Goal: Check status: Check status

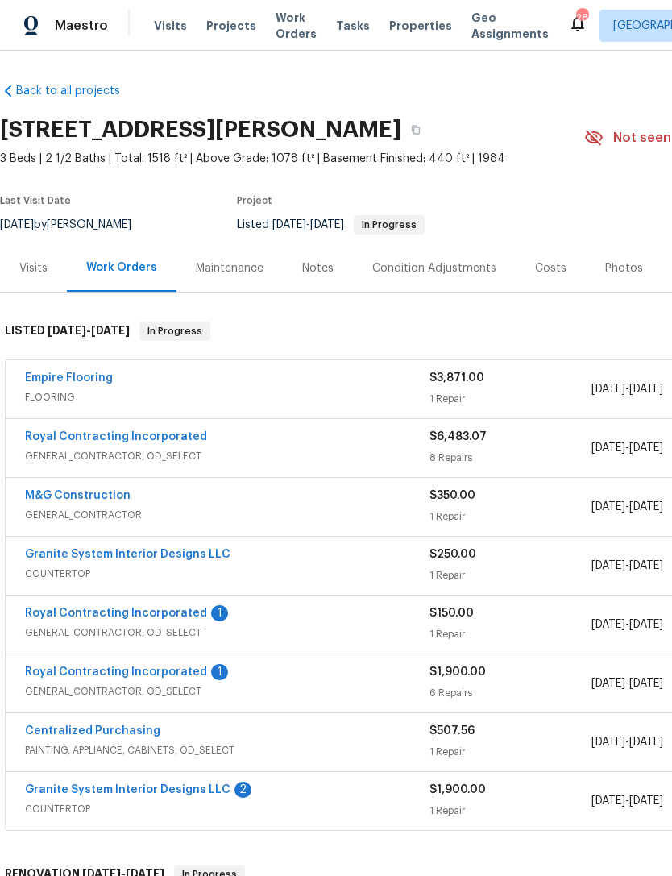
click at [152, 618] on link "Royal Contracting Incorporated" at bounding box center [116, 613] width 182 height 11
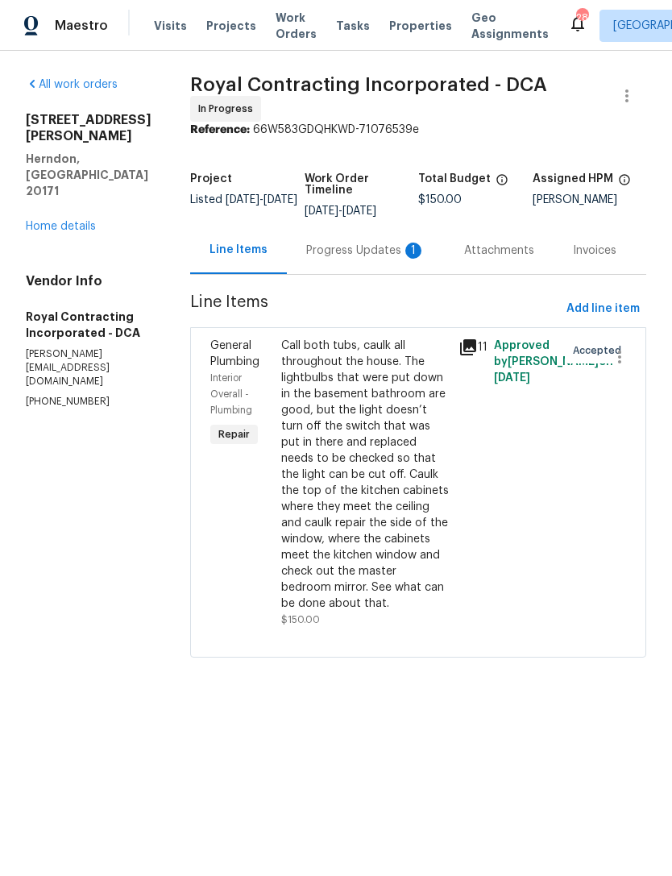
click at [365, 259] on div "Progress Updates 1" at bounding box center [365, 251] width 119 height 16
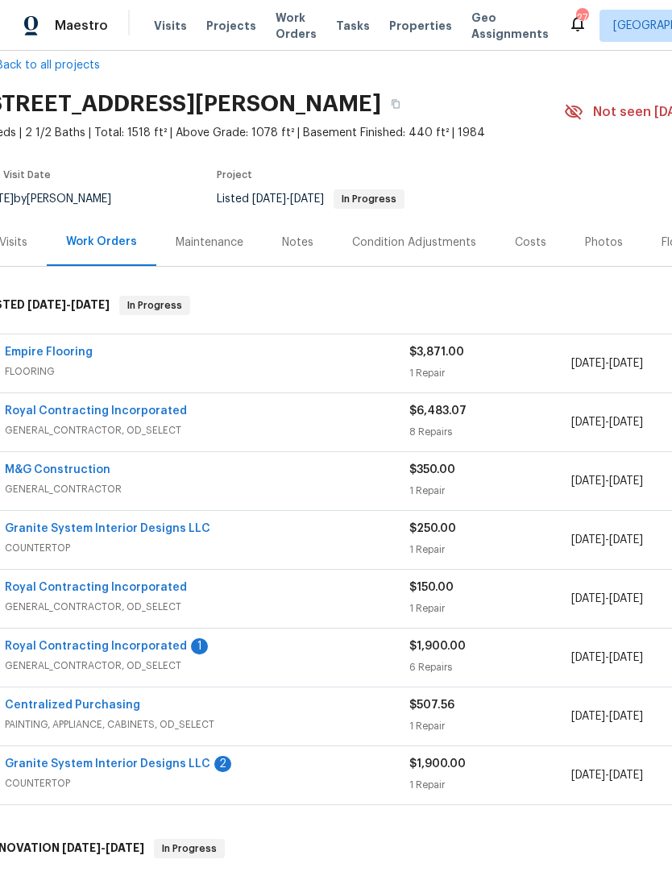
scroll to position [24, 4]
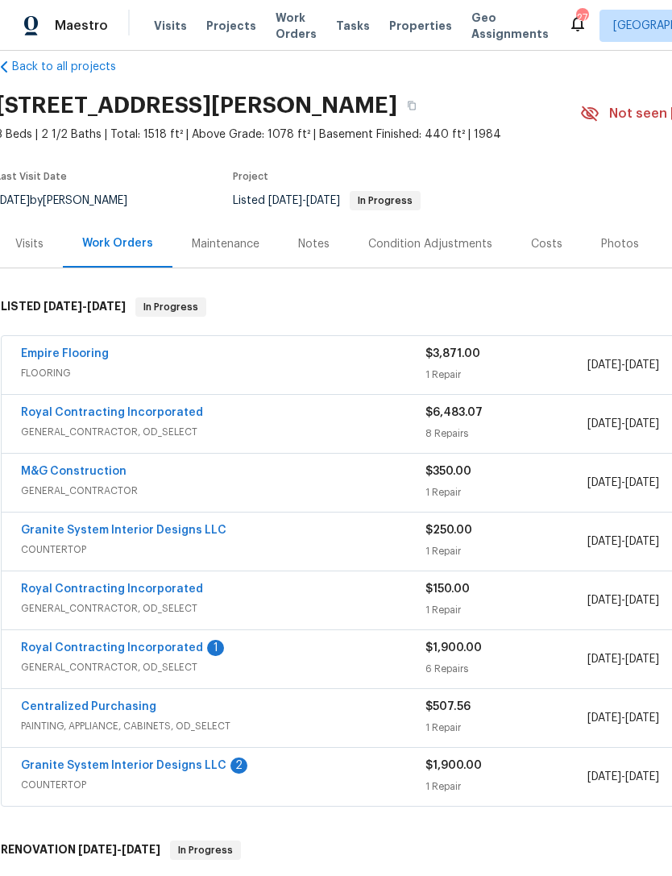
click at [306, 660] on span "GENERAL_CONTRACTOR, OD_SELECT" at bounding box center [223, 667] width 404 height 16
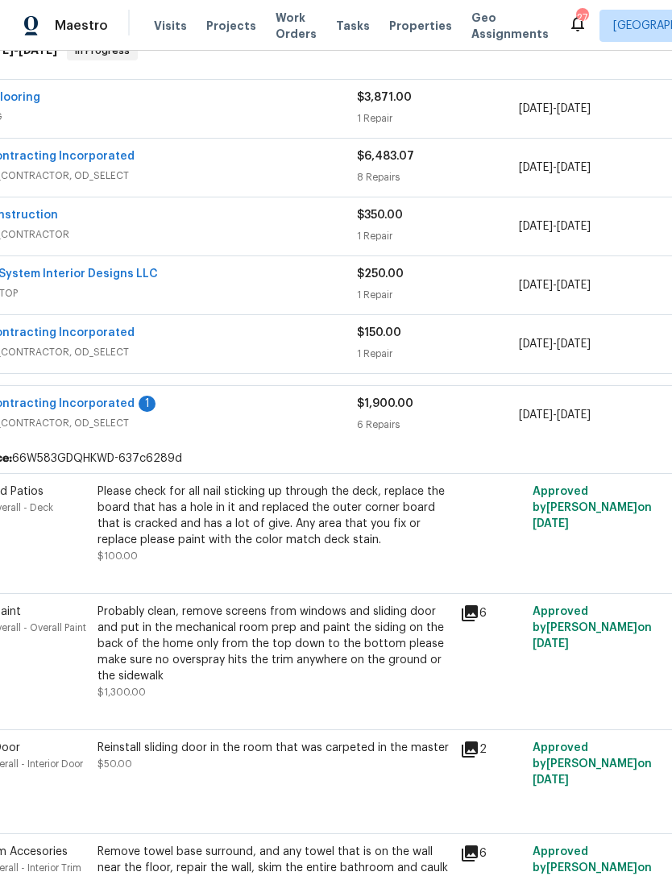
scroll to position [298, 31]
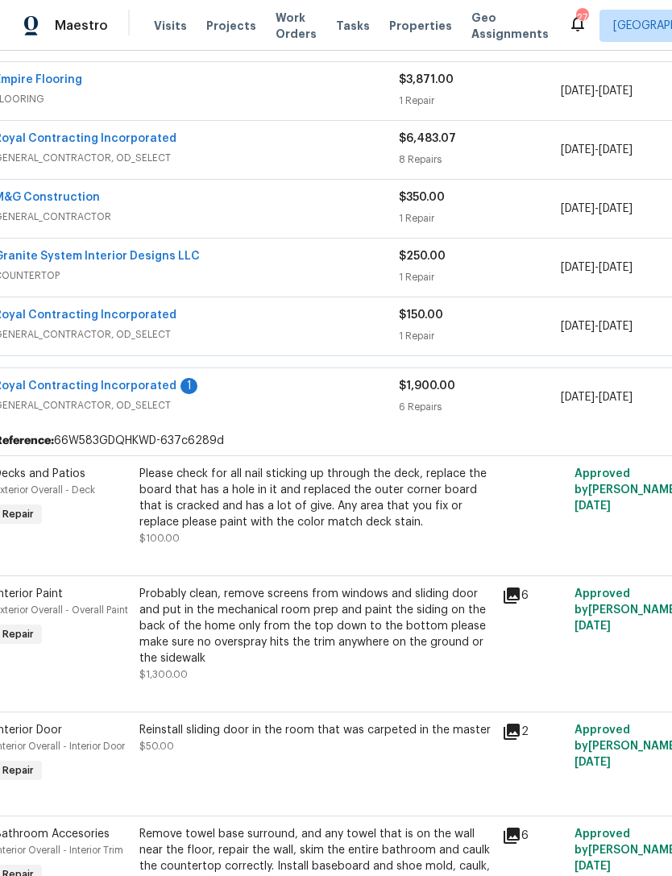
click at [290, 652] on div "Probably clean, remove screens from windows and sliding door and put in the mec…" at bounding box center [315, 626] width 353 height 81
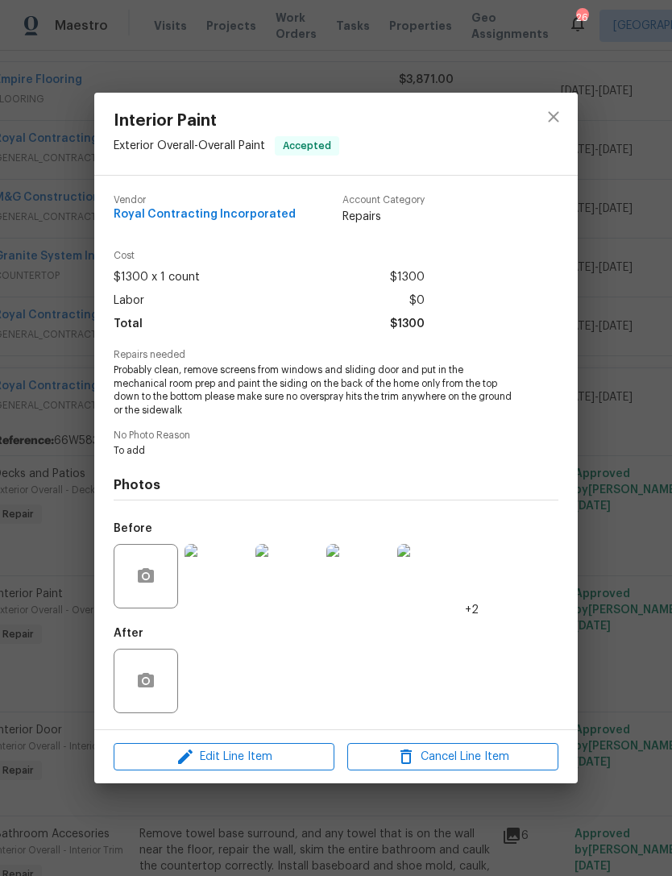
click at [631, 643] on div "Interior Paint Exterior Overall - Overall Paint Accepted Vendor Royal Contracti…" at bounding box center [336, 438] width 672 height 876
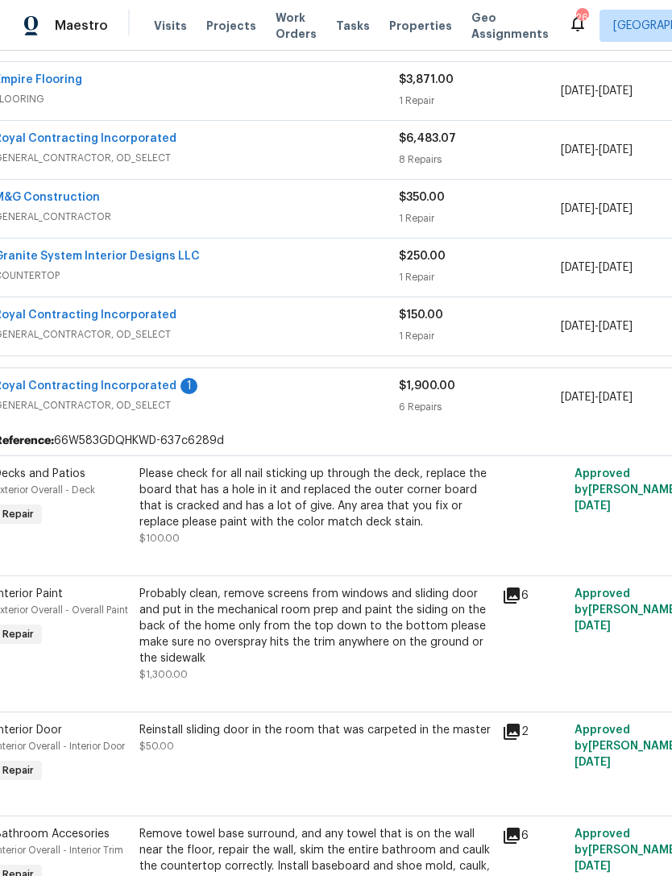
click at [330, 647] on div "Probably clean, remove screens from windows and sliding door and put in the mec…" at bounding box center [315, 626] width 353 height 81
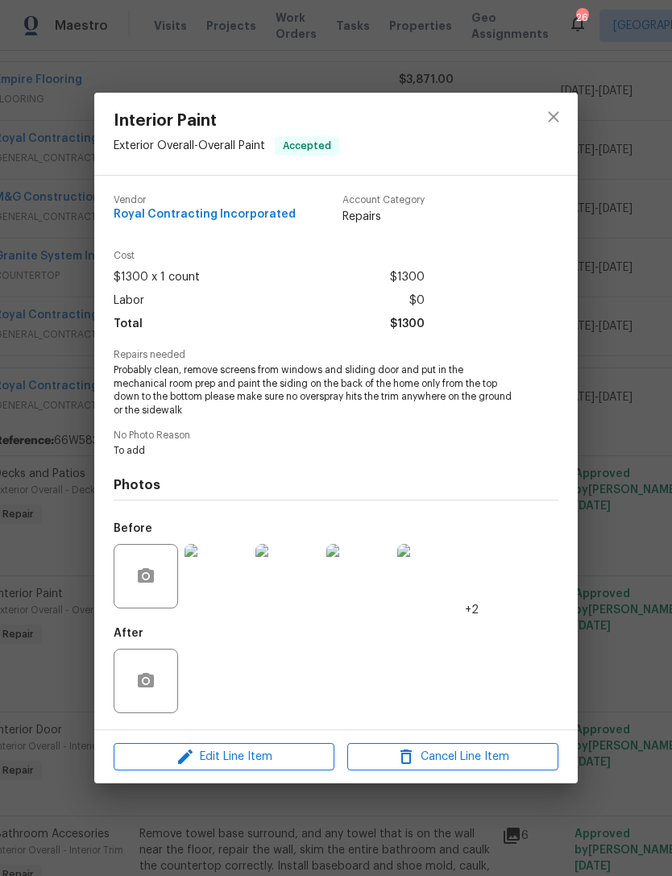
click at [634, 677] on div "Interior Paint Exterior Overall - Overall Paint Accepted Vendor Royal Contracti…" at bounding box center [336, 438] width 672 height 876
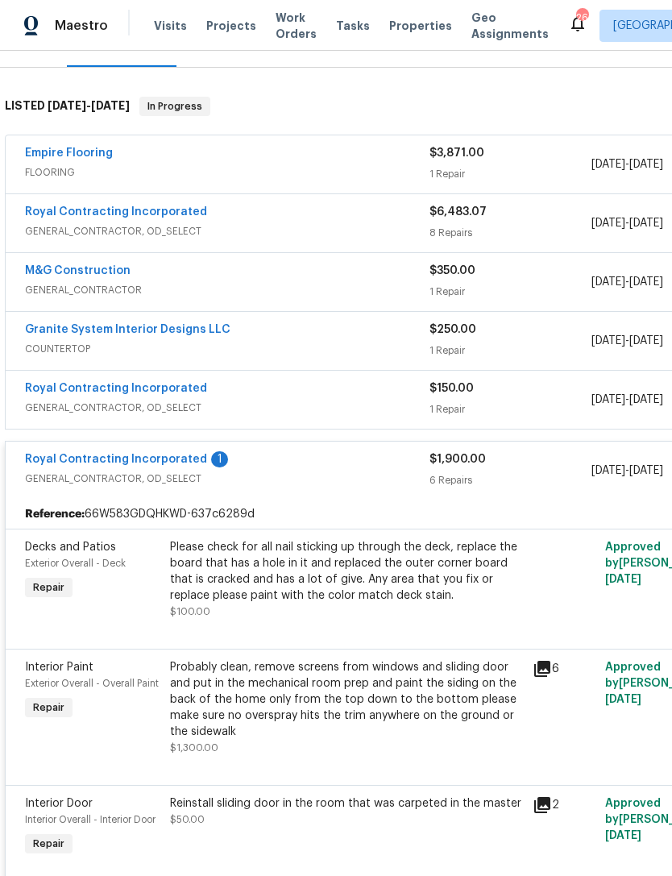
scroll to position [224, 0]
click at [126, 458] on link "Royal Contracting Incorporated" at bounding box center [116, 459] width 182 height 11
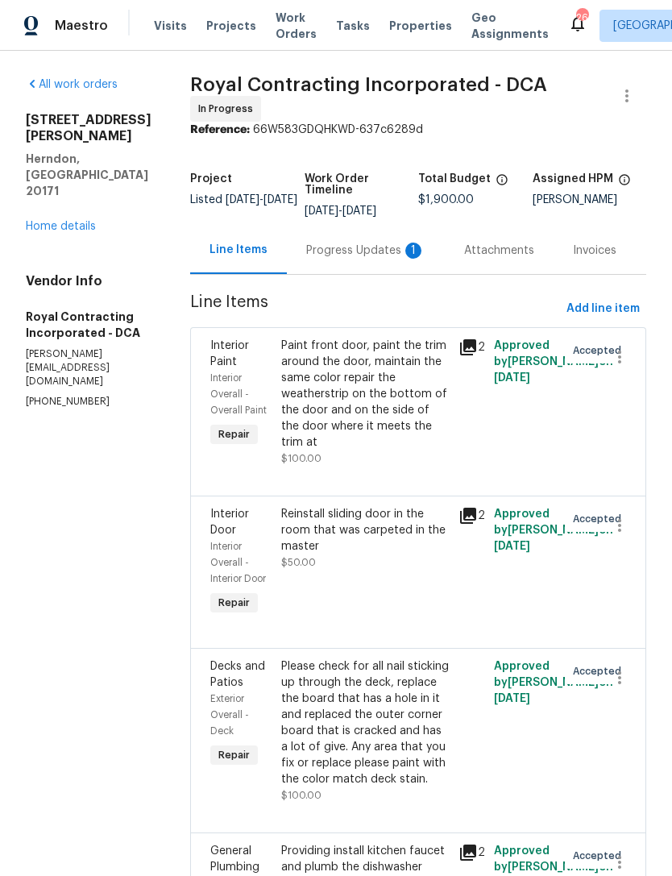
click at [392, 250] on div "Progress Updates 1" at bounding box center [366, 250] width 158 height 48
